Goal: Task Accomplishment & Management: Complete application form

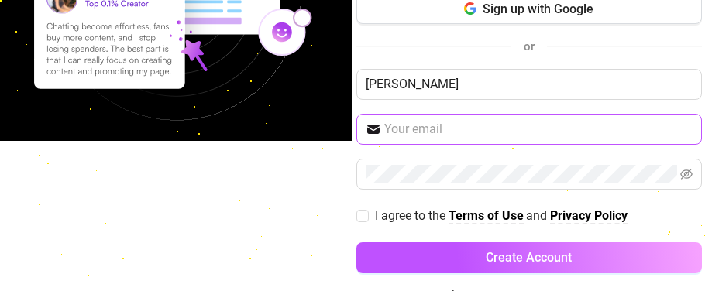
type input "[PERSON_NAME]"
click at [457, 132] on input "text" at bounding box center [538, 129] width 308 height 19
type input "[EMAIL_ADDRESS][DOMAIN_NAME]"
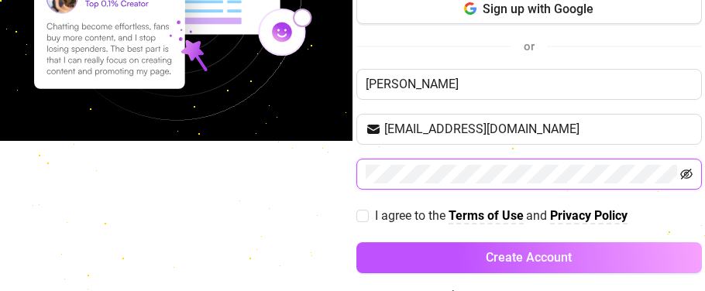
click at [686, 172] on icon "eye-invisible" at bounding box center [686, 174] width 12 height 12
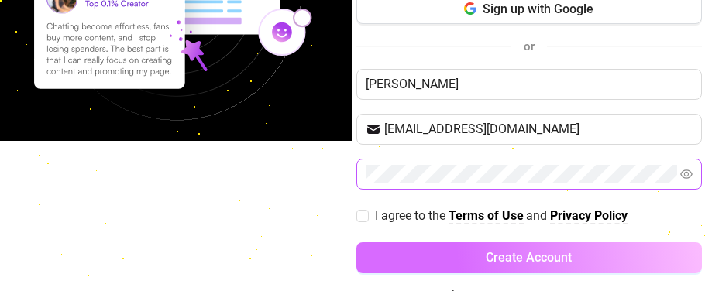
click at [617, 253] on button "Create Account" at bounding box center [528, 257] width 345 height 31
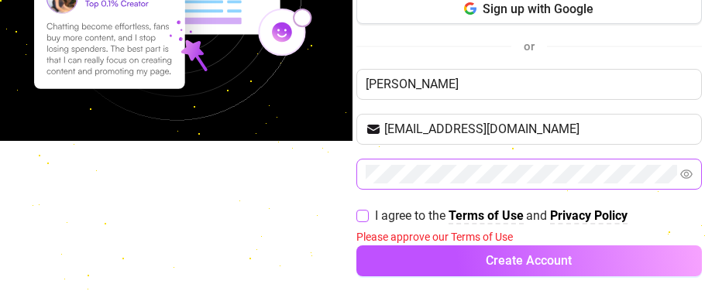
click at [361, 214] on input "I agree to the Terms of Use and Privacy Policy" at bounding box center [361, 215] width 11 height 11
checkbox input "true"
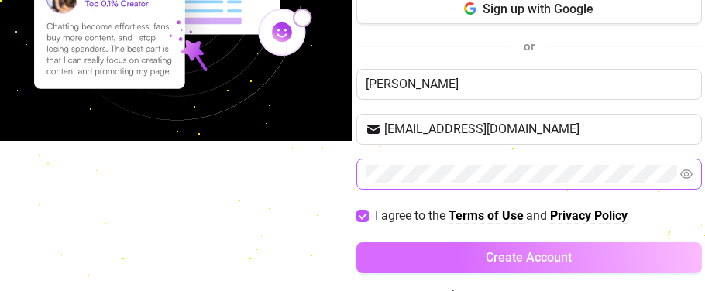
click at [548, 259] on span "Create Account" at bounding box center [528, 257] width 86 height 15
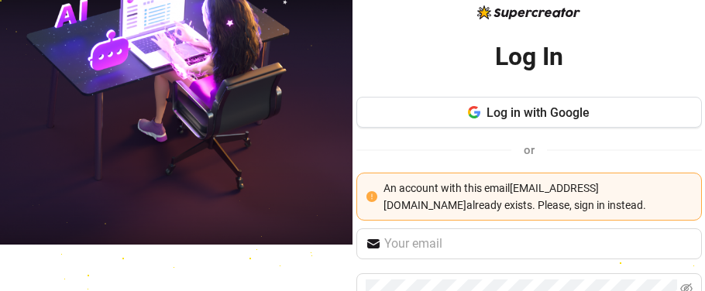
scroll to position [43, 0]
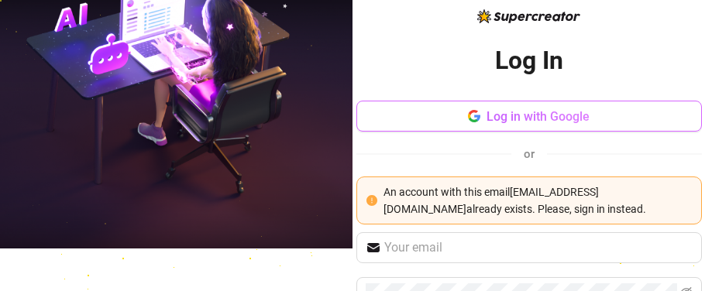
click at [571, 114] on span "Log in with Google" at bounding box center [537, 116] width 103 height 15
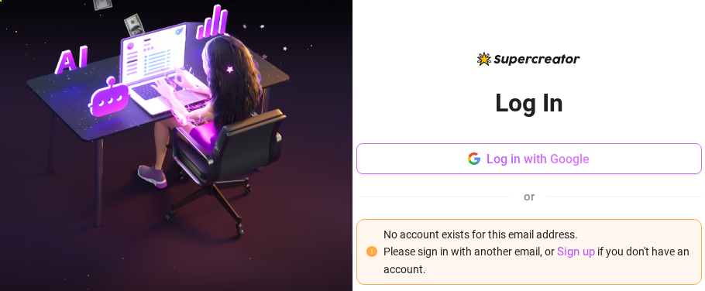
click at [548, 159] on span "Log in with Google" at bounding box center [537, 159] width 103 height 15
